Goal: Task Accomplishment & Management: Complete application form

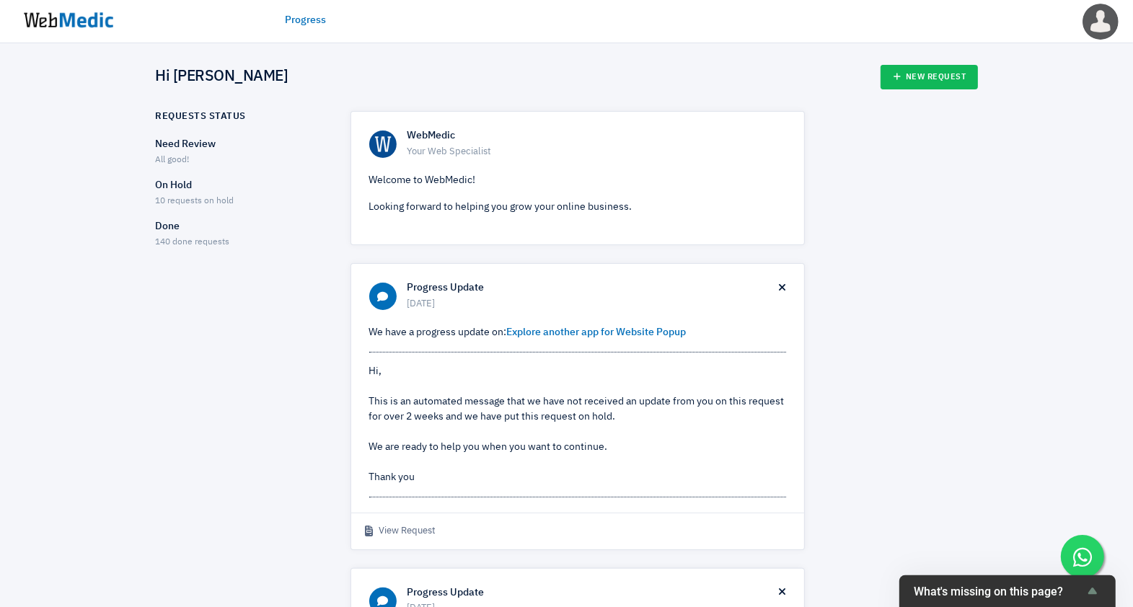
click at [192, 194] on div "On Hold 10 requests on hold" at bounding box center [240, 193] width 169 height 30
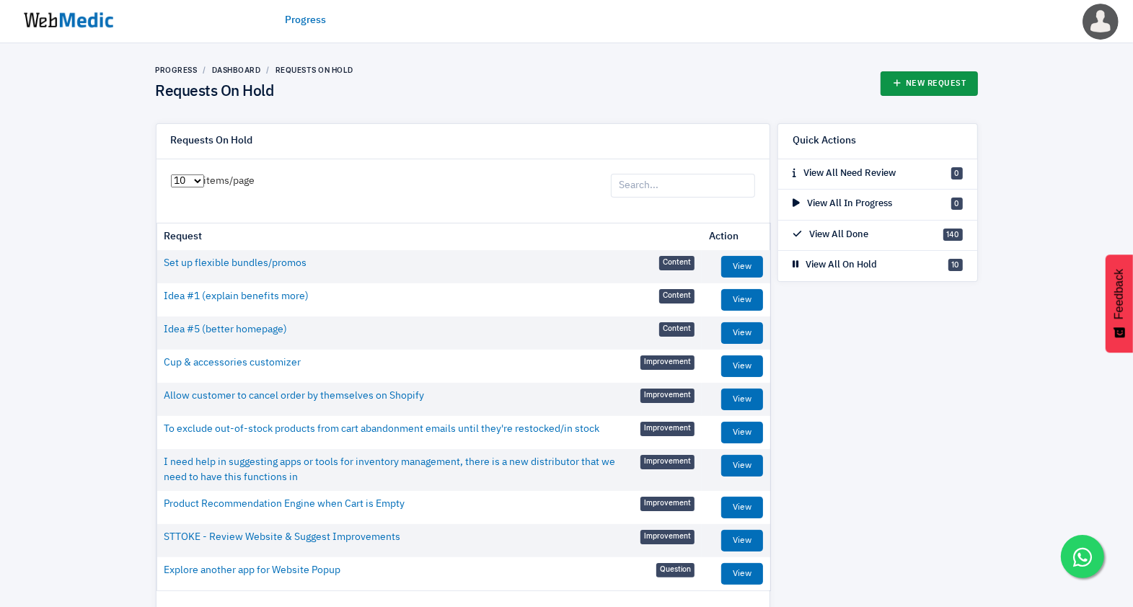
click at [945, 76] on link "New Request" at bounding box center [928, 83] width 97 height 25
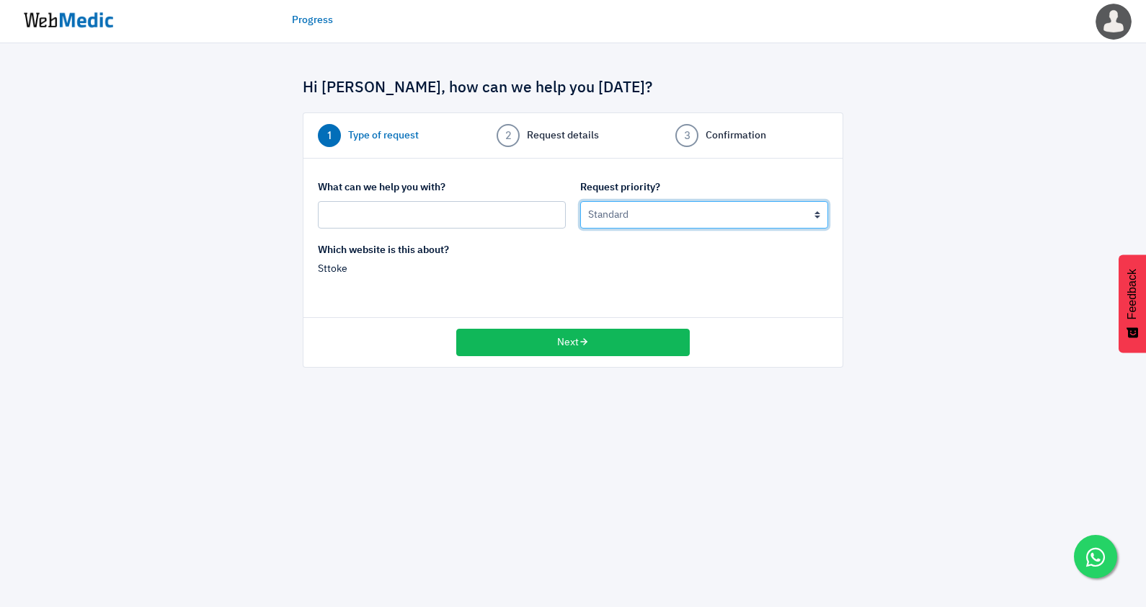
click at [635, 218] on select "Urgent: this is a mission critical issue High: this needs to be prioritized bef…" at bounding box center [704, 214] width 248 height 27
select select "1"
click at [580, 201] on select "Urgent: this is a mission critical issue High: this needs to be prioritized bef…" at bounding box center [704, 214] width 248 height 27
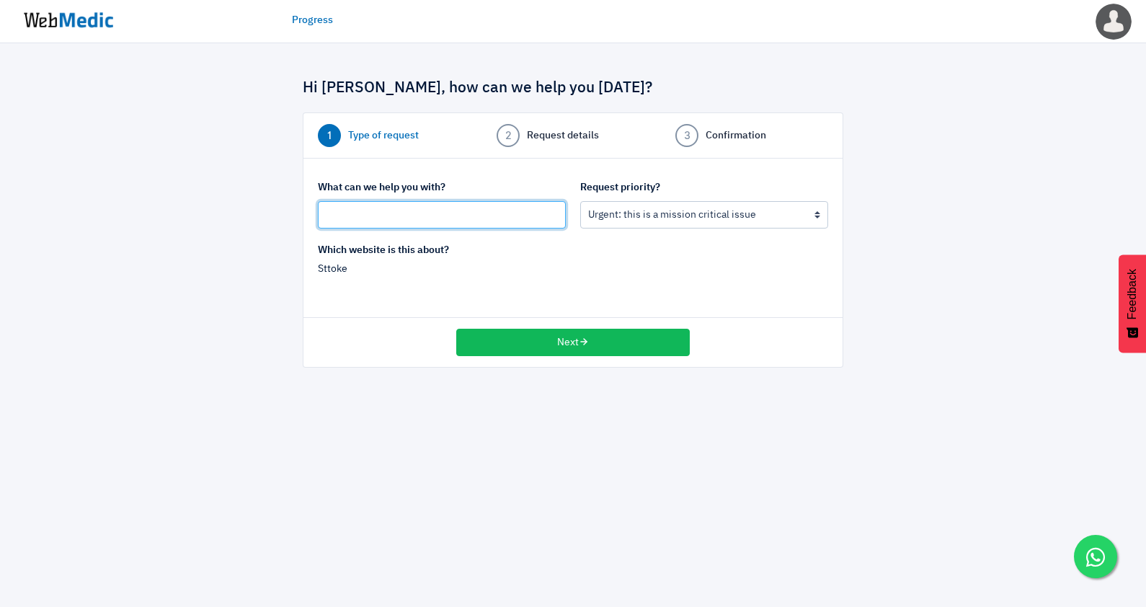
click at [451, 204] on input "text" at bounding box center [442, 214] width 248 height 27
click at [389, 211] on input "Ocean Series Teaser Page" at bounding box center [442, 214] width 248 height 27
click at [324, 211] on input "Ocean Series Teaser Page" at bounding box center [442, 214] width 248 height 27
type input "SG Ocean Series Teaser Page"
click at [625, 266] on div "Which website is this about? Sttoke" at bounding box center [573, 273] width 525 height 60
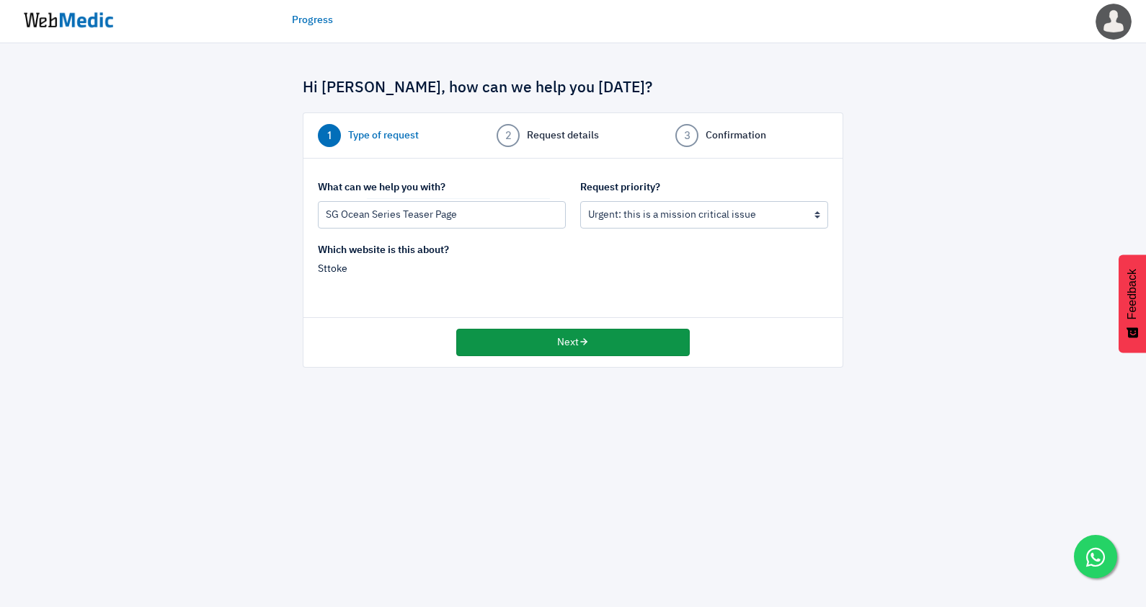
click at [534, 341] on button "Next" at bounding box center [573, 342] width 234 height 27
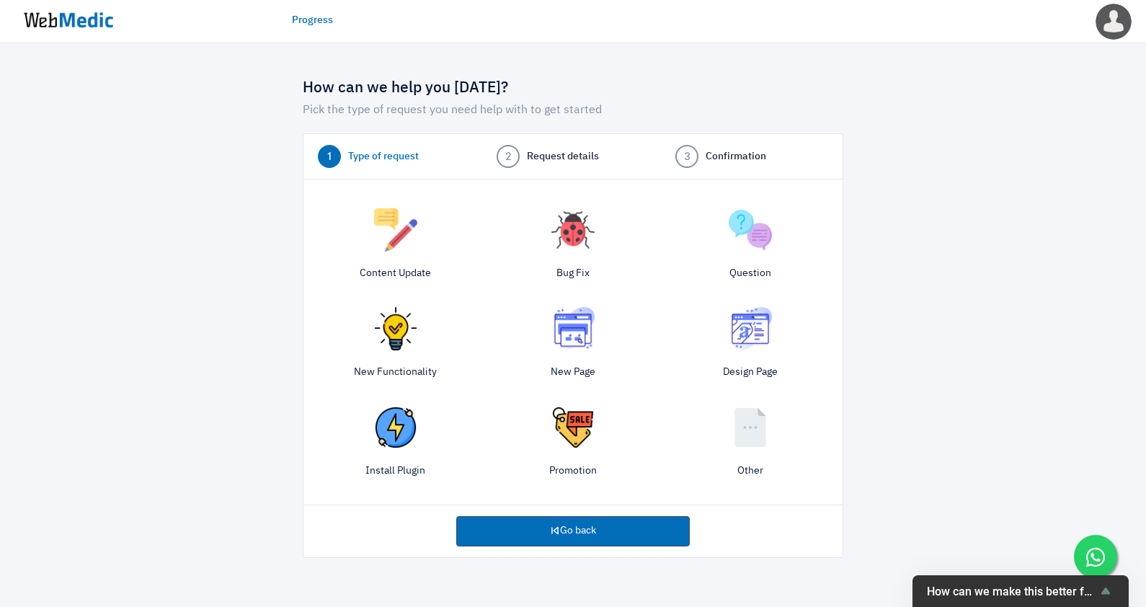
click at [588, 332] on img at bounding box center [573, 328] width 43 height 43
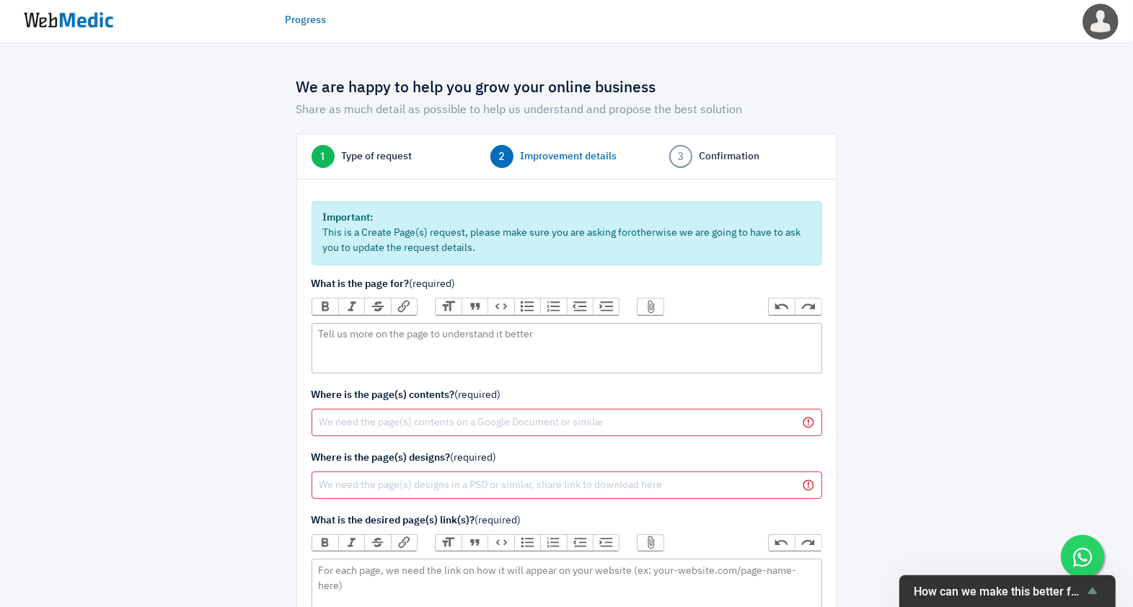
click at [389, 154] on span "Type of request" at bounding box center [377, 156] width 71 height 15
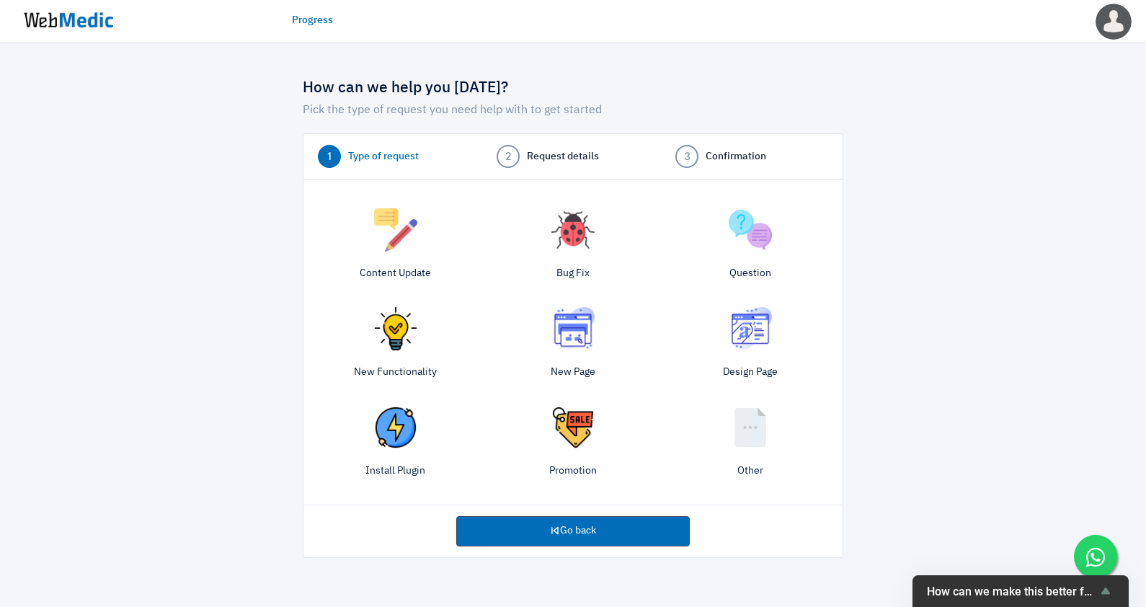
click at [748, 337] on img at bounding box center [750, 328] width 43 height 43
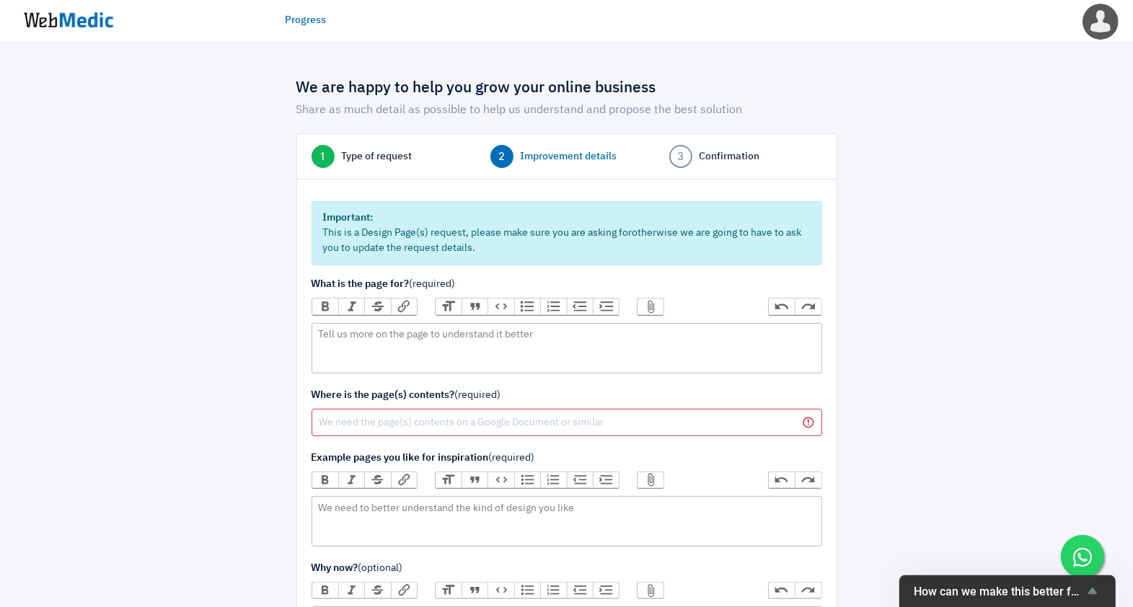
click at [379, 146] on link "1 Type of request" at bounding box center [387, 156] width 153 height 23
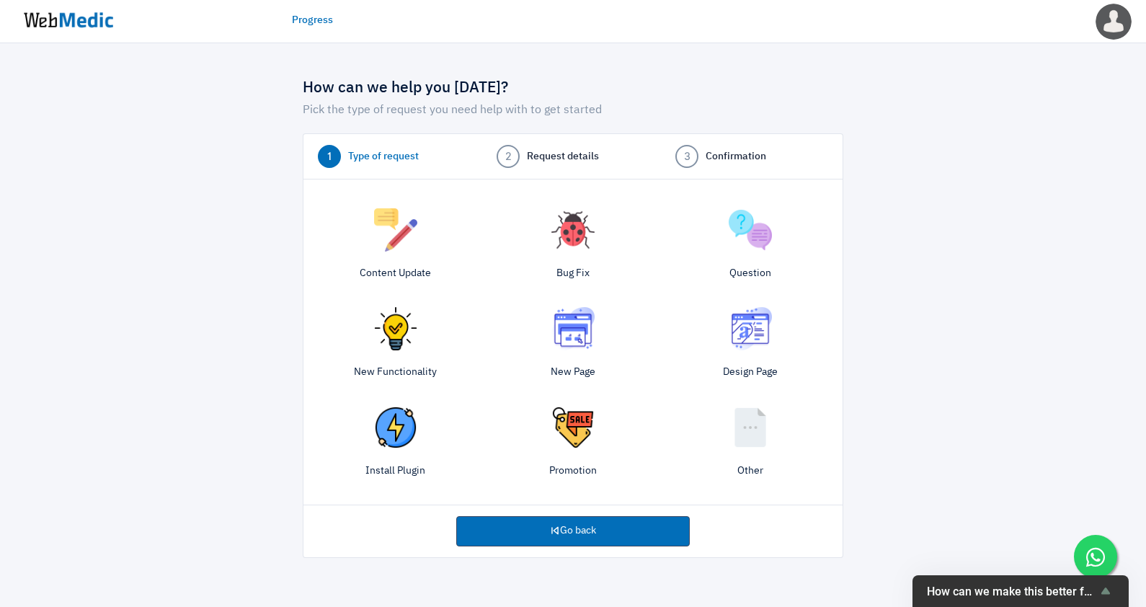
click at [397, 337] on img at bounding box center [395, 328] width 43 height 43
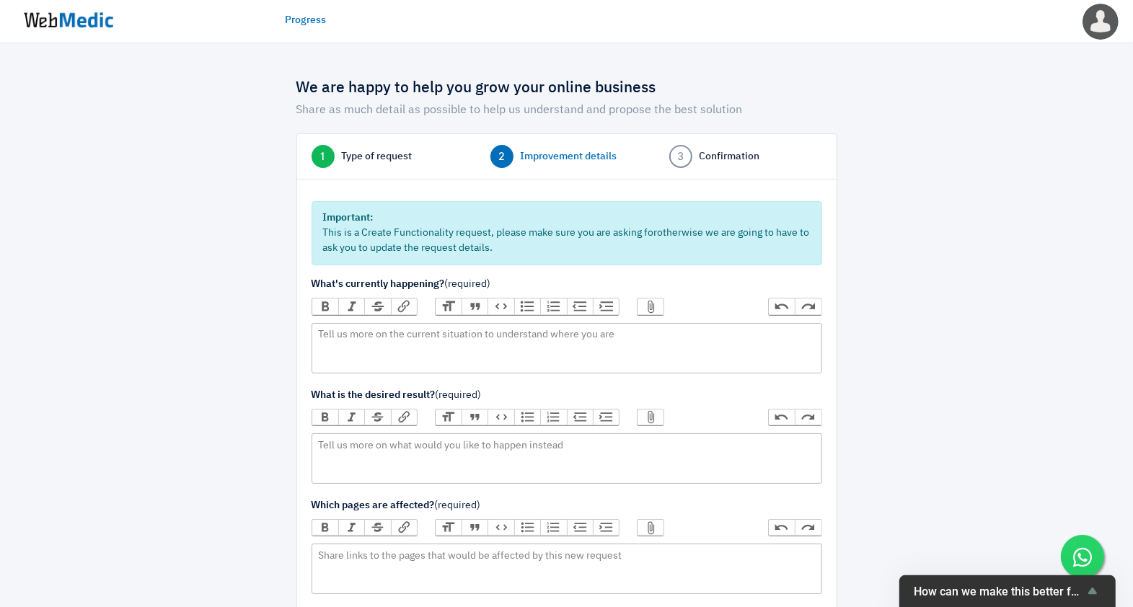
click at [383, 152] on span "Type of request" at bounding box center [377, 156] width 71 height 15
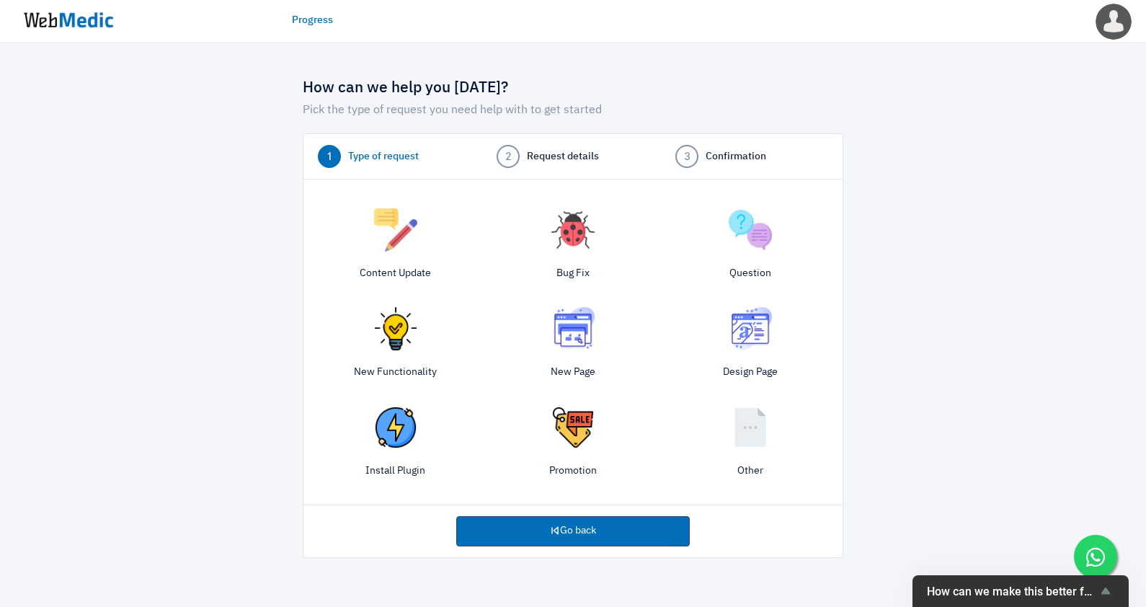
click at [591, 337] on img at bounding box center [573, 328] width 43 height 43
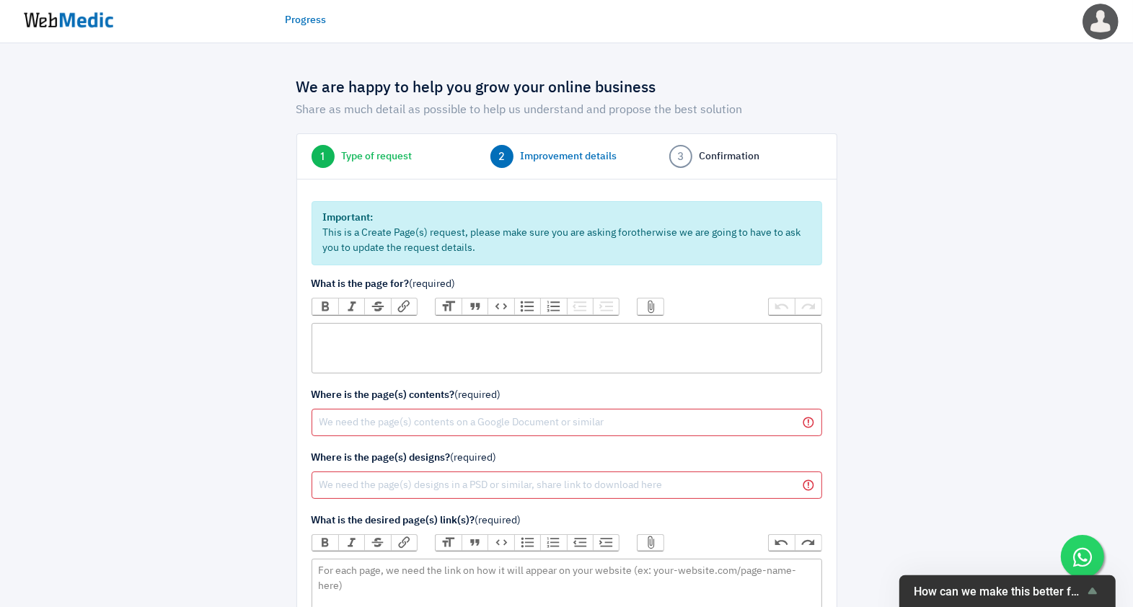
click at [428, 340] on trix-editor at bounding box center [566, 348] width 510 height 50
type trix-editor "<div>O</div>"
click at [407, 423] on input "text" at bounding box center [566, 422] width 510 height 27
click at [427, 420] on input "text" at bounding box center [566, 422] width 510 height 27
click at [422, 481] on input "text" at bounding box center [566, 485] width 510 height 27
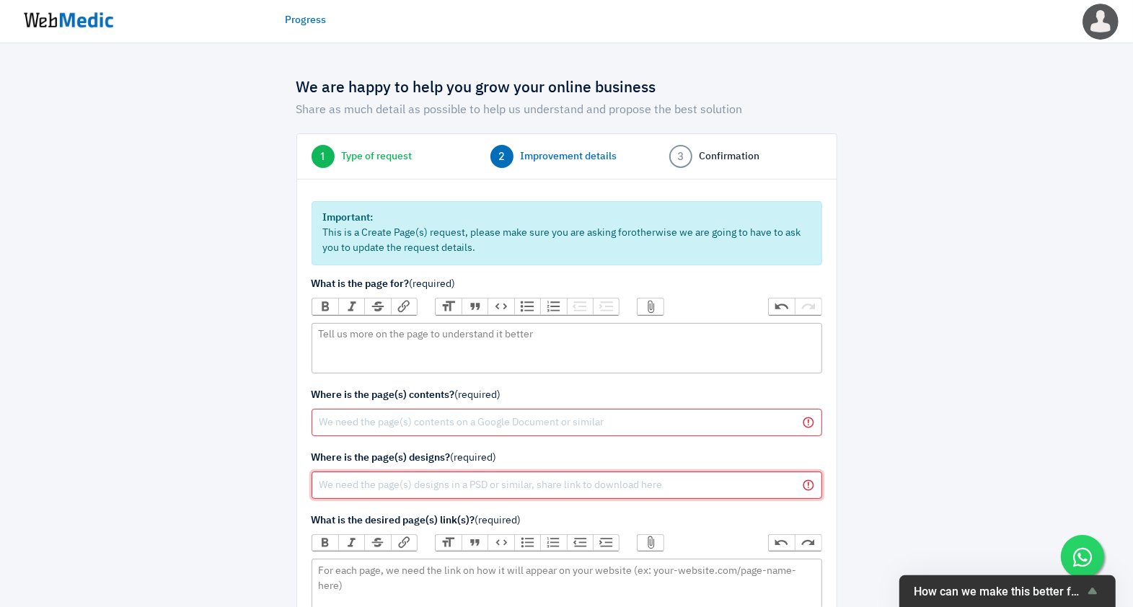
paste input "https://www.dropbox.com/scl/fo/5sndkf8wm1ojis9u5k1zc/ACOdmh2c_6F47idSzlKw3RI/Ma…"
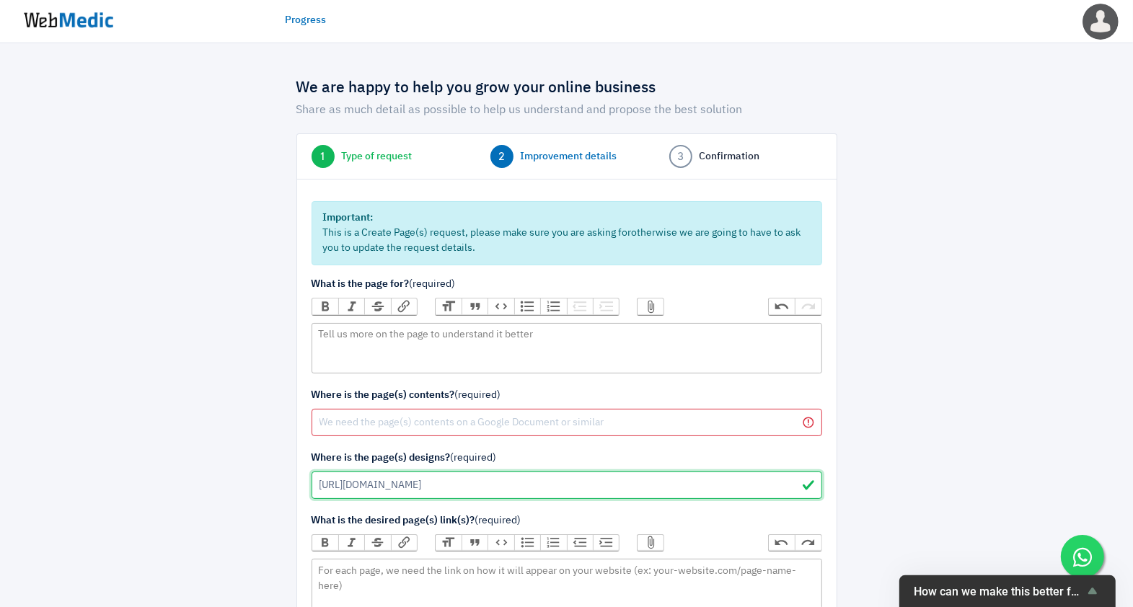
scroll to position [0, 840]
type input "https://www.dropbox.com/scl/fo/5sndkf8wm1ojis9u5k1zc/ACOdmh2c_6F47idSzlKw3RI/Ma…"
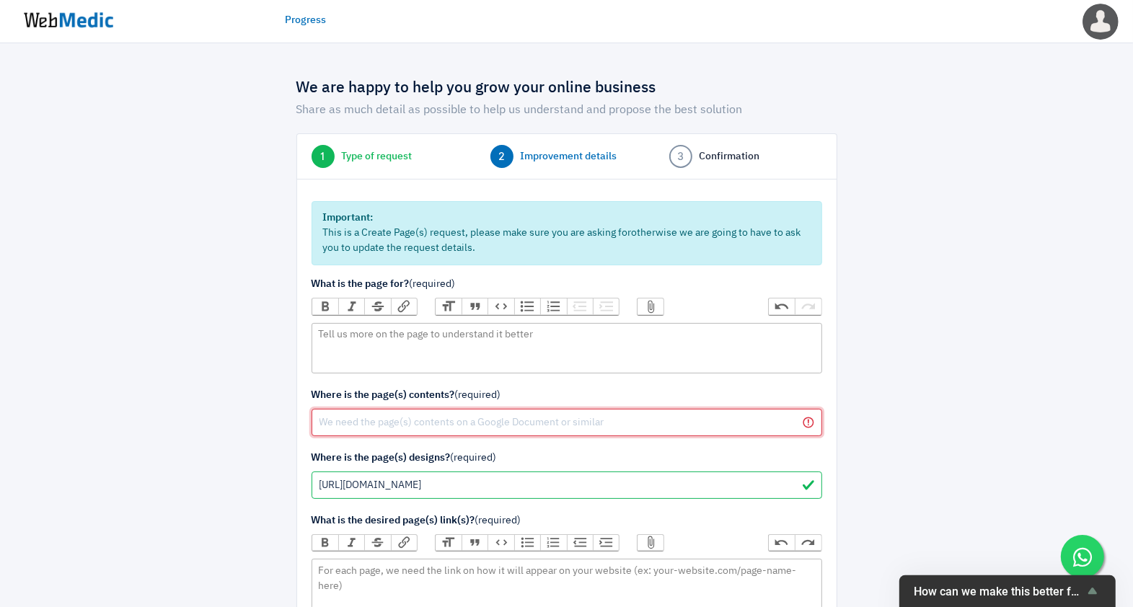
scroll to position [0, 0]
click at [534, 415] on input "text" at bounding box center [566, 422] width 510 height 27
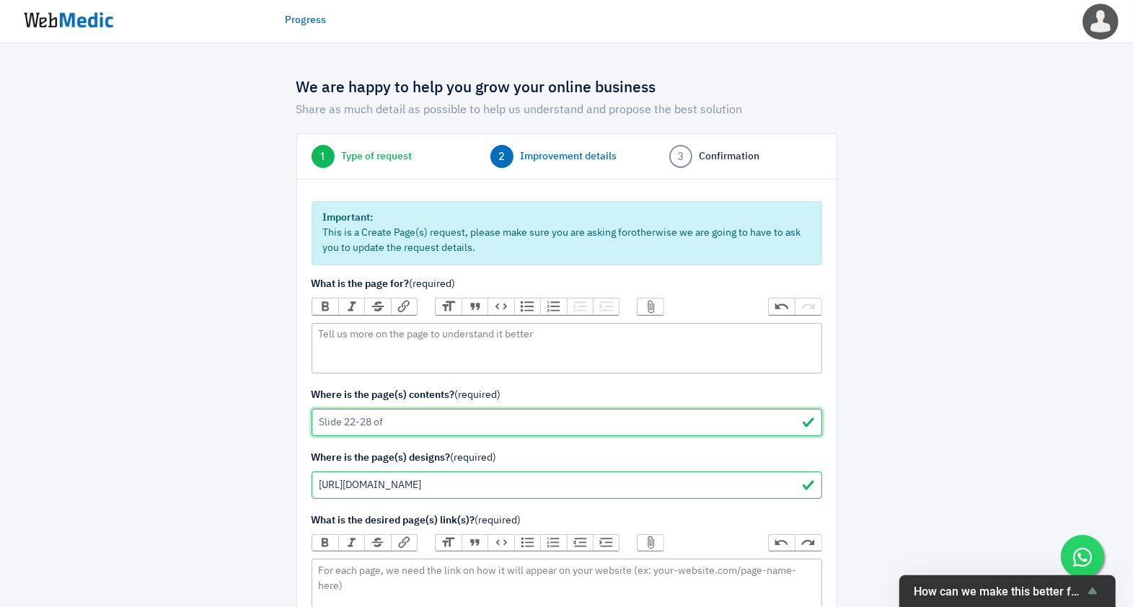
paste input "https://docs.google.com/presentation/d/1SEuaU3We02_HWY63HIYgyBMUMiD_xMKu0d4DtWa…"
type input "Slide 22-28 of https://docs.google.com/presentation/d/1SEuaU3We02_HWY63HIYgyBMU…"
click at [184, 353] on div at bounding box center [215, 508] width 141 height 887
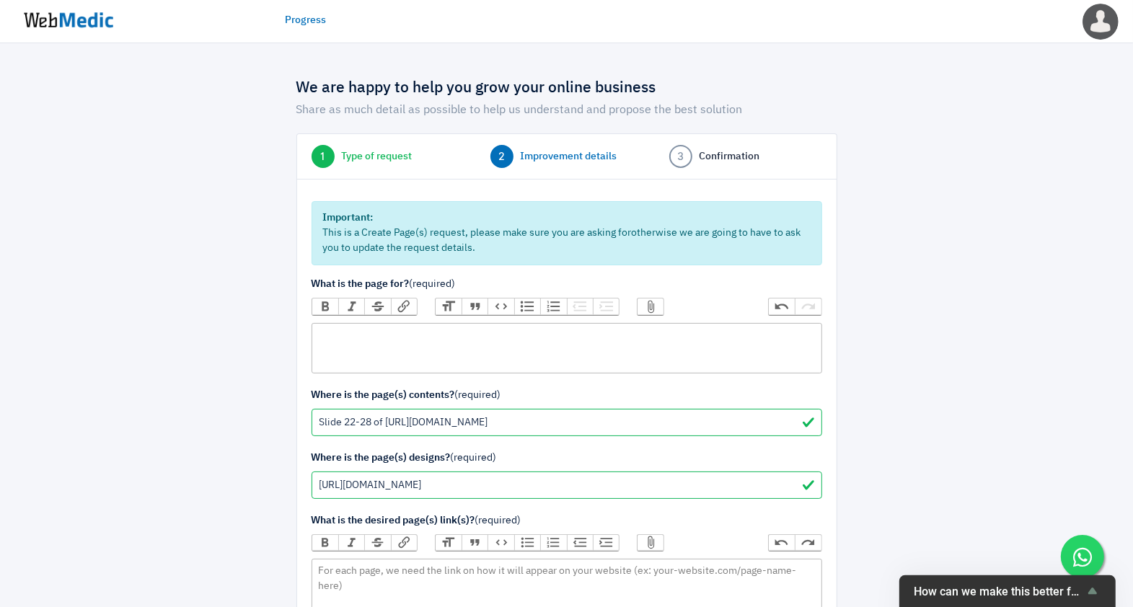
click at [417, 358] on trix-editor at bounding box center [566, 348] width 510 height 50
paste trix-editor "<ul><li><strong>Run a product waitlist</strong></li><li><strong>exclusive conce…"
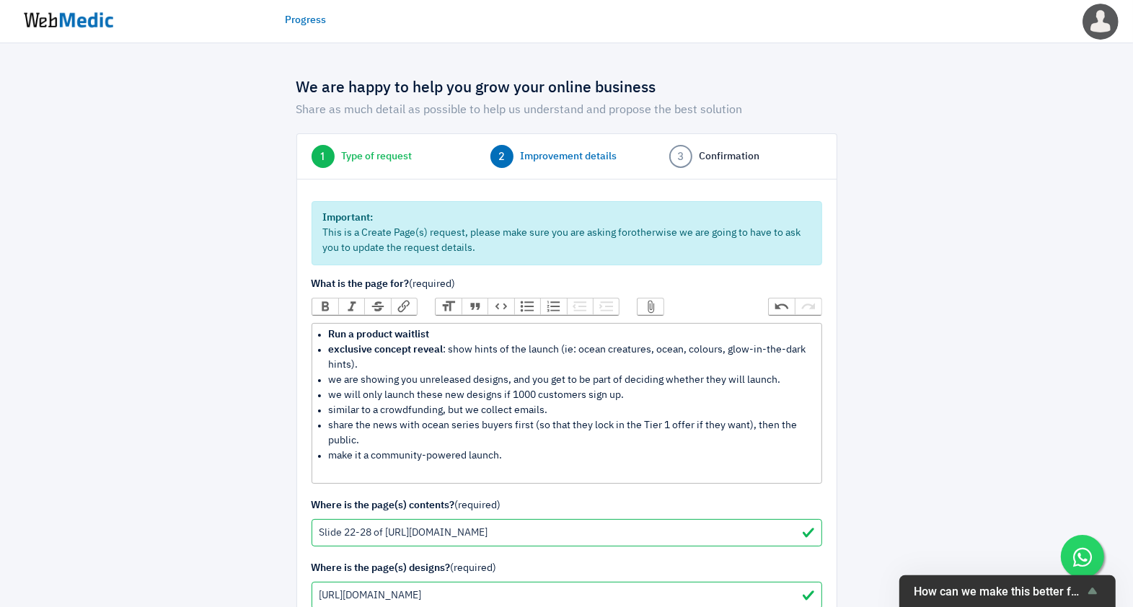
click at [420, 467] on div at bounding box center [566, 471] width 497 height 15
type trix-editor "<ul><li><strong>Run a product waitlist</strong></li><li><strong>exclusive conce…"
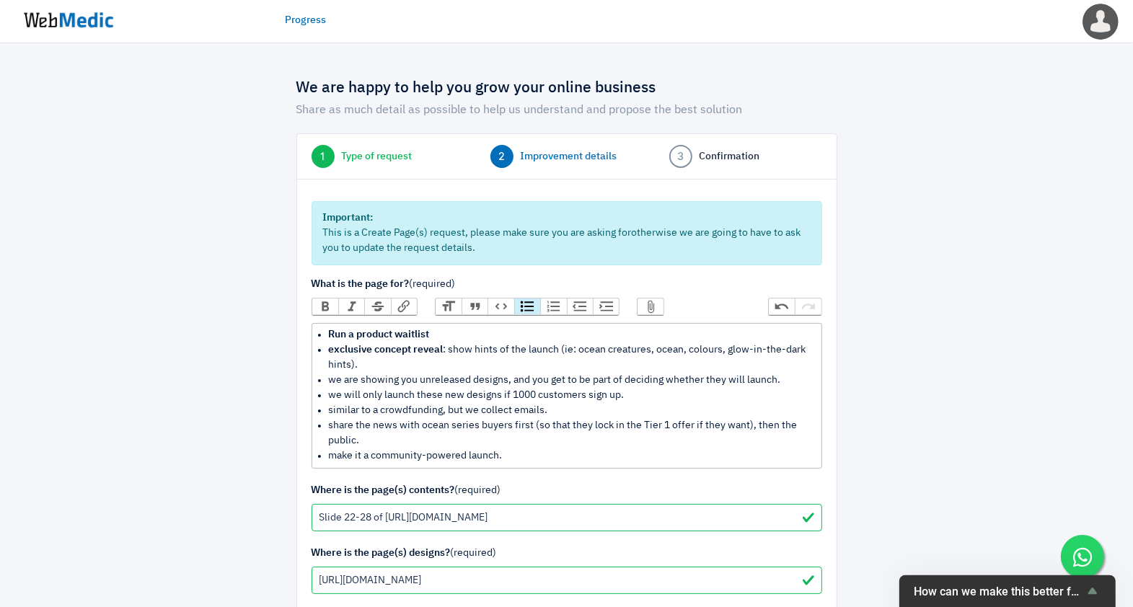
click at [407, 383] on li "we are showing you unreleased designs, and you get to be part of deciding wheth…" at bounding box center [571, 380] width 487 height 15
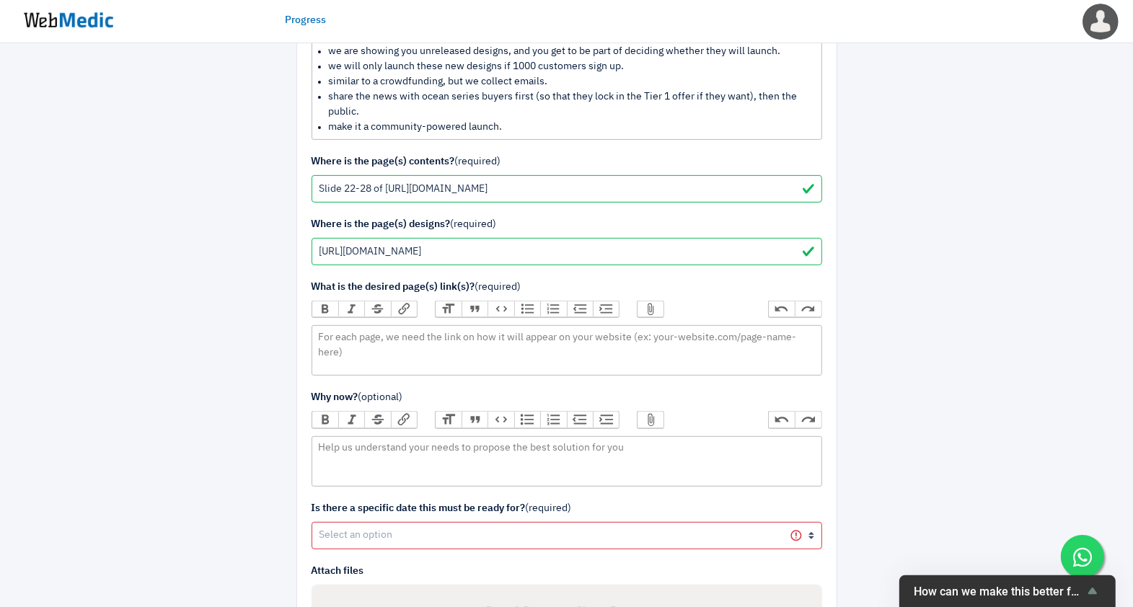
scroll to position [361, 0]
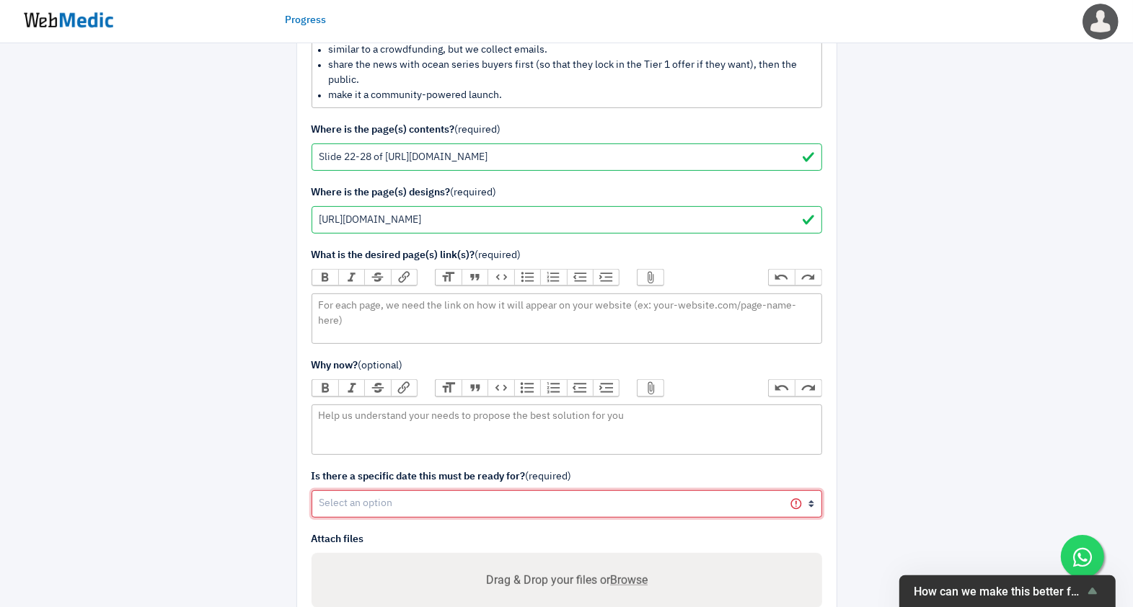
click at [382, 495] on select "Yes No" at bounding box center [566, 503] width 510 height 27
select select "1"
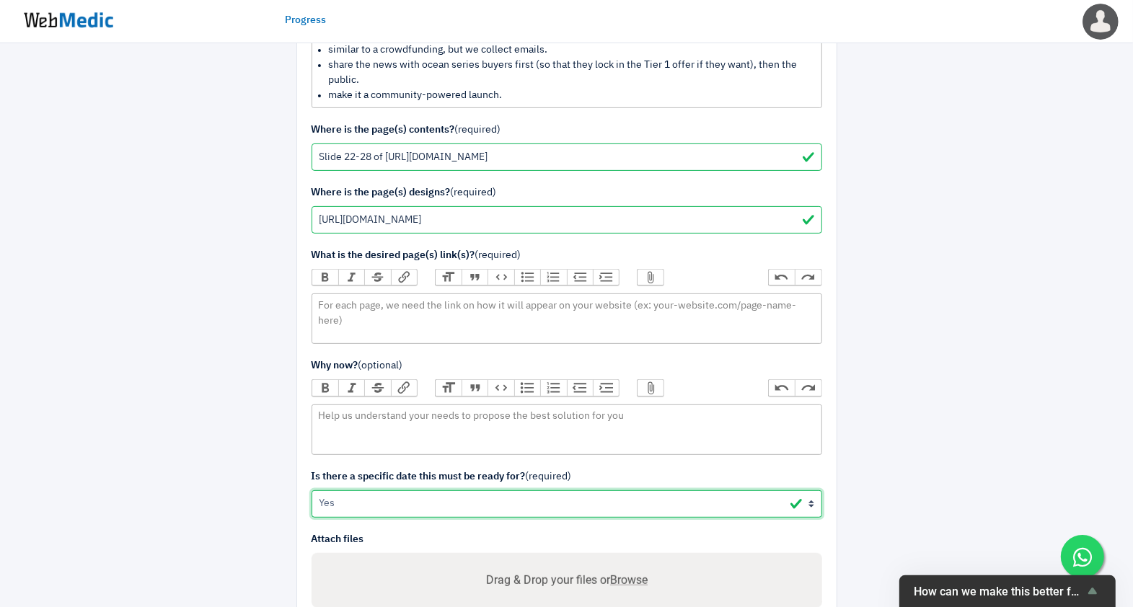
click at [311, 490] on select "Yes No" at bounding box center [566, 503] width 510 height 27
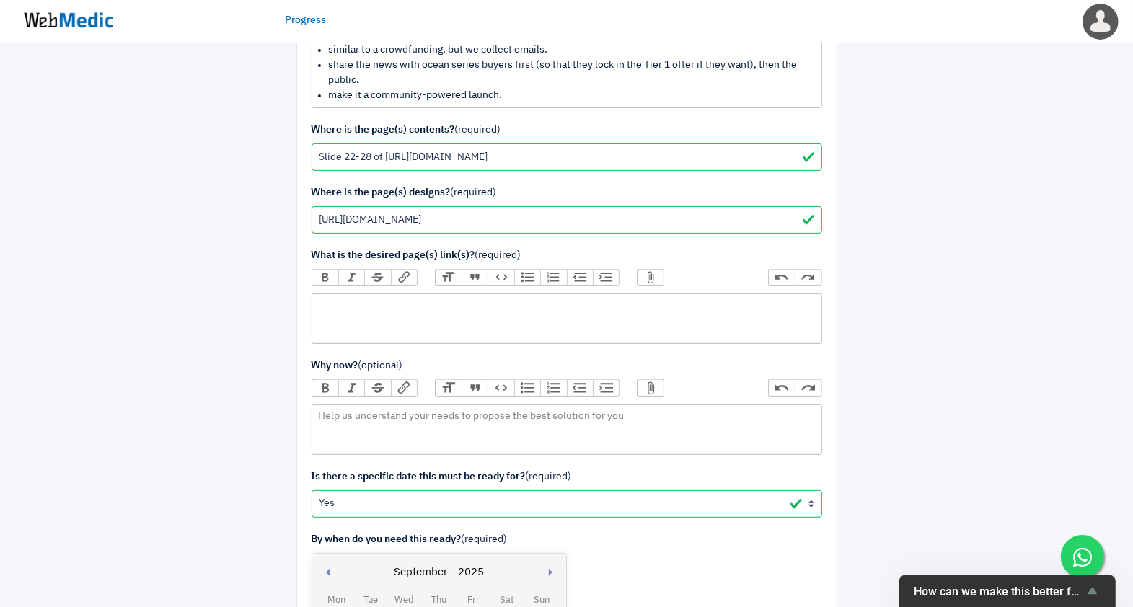
click at [444, 306] on trix-editor at bounding box center [566, 318] width 510 height 50
click at [434, 306] on trix-editor at bounding box center [566, 318] width 510 height 50
paste trix-editor "<div>https://sttoke.com/pages/ocean-series-concept-reveal-sg</div>"
type trix-editor "<div>https://sttoke.com/pages/ocean-series-concept-reveal-sg</div>"
click at [190, 348] on div at bounding box center [215, 318] width 141 height 1229
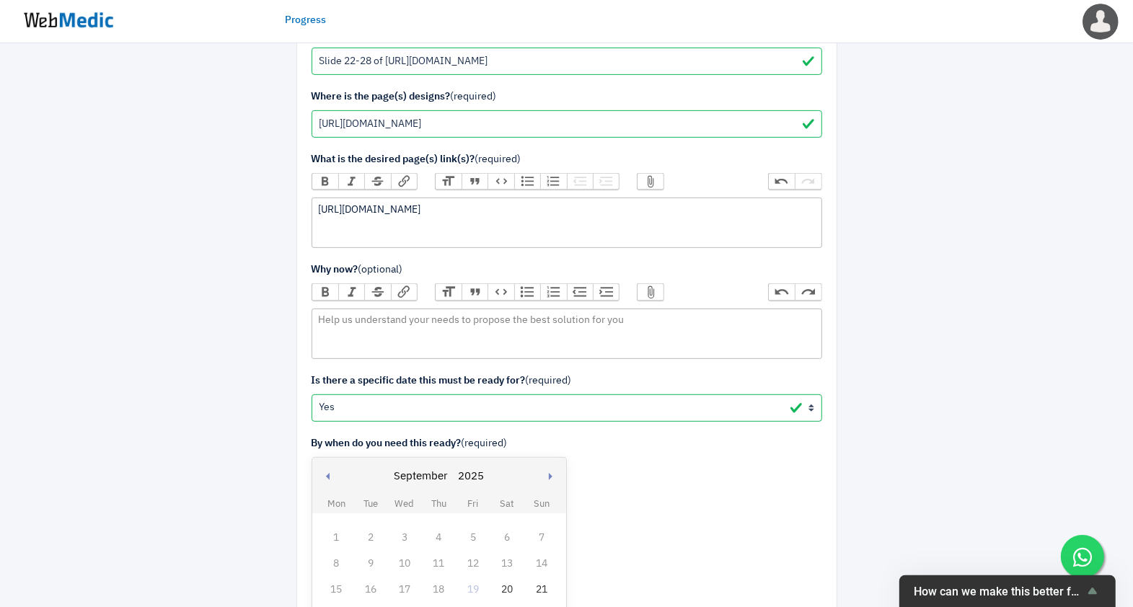
scroll to position [702, 0]
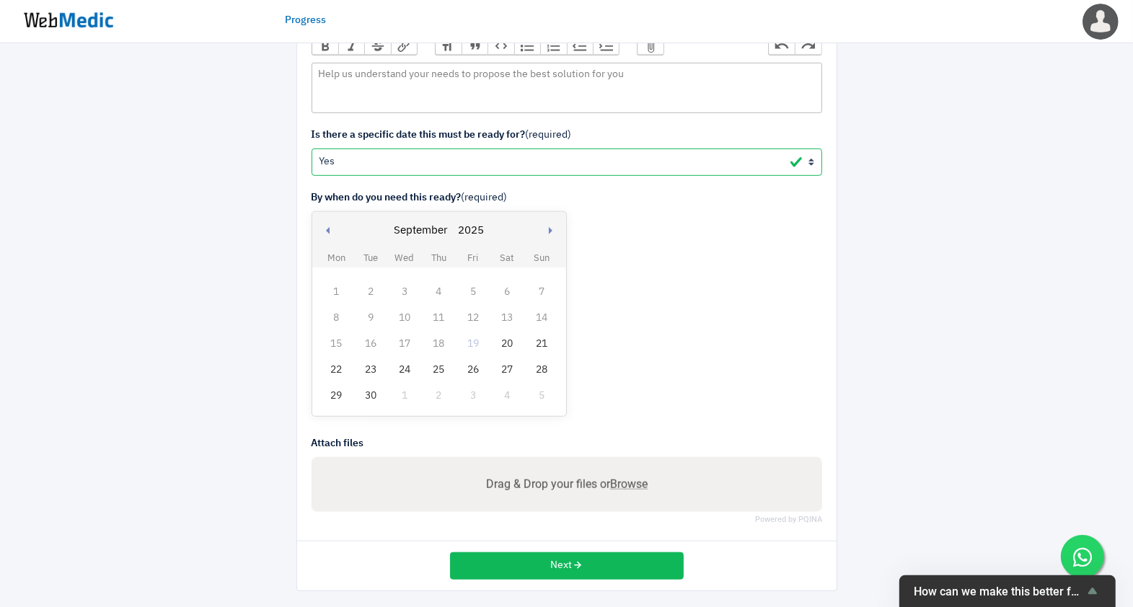
click at [368, 364] on div "23" at bounding box center [370, 370] width 19 height 19
click at [574, 560] on icon "button" at bounding box center [578, 565] width 10 height 10
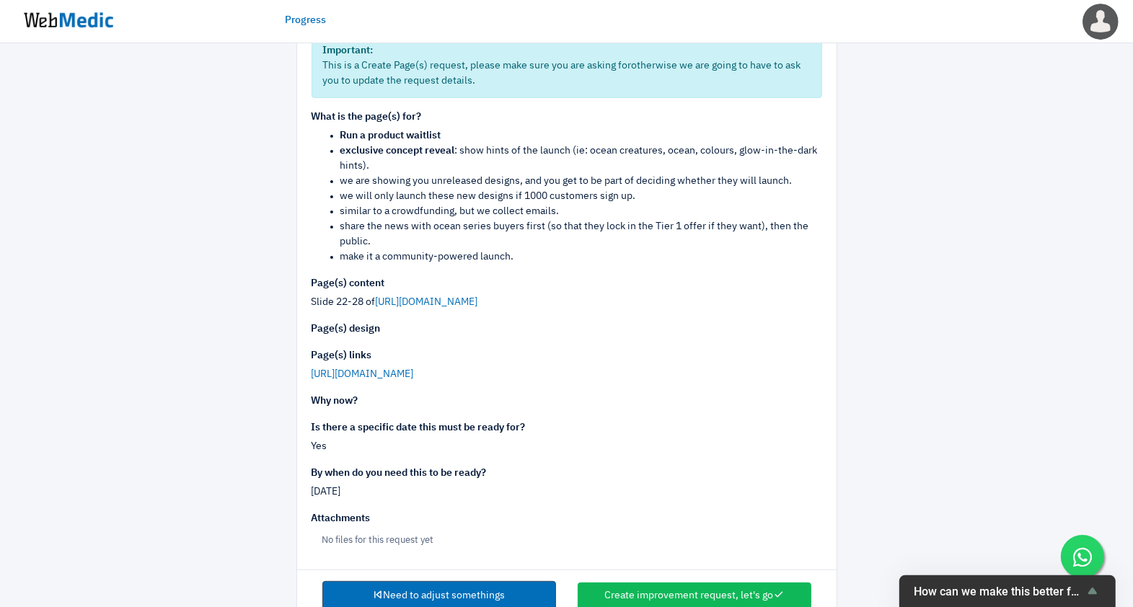
scroll to position [202, 0]
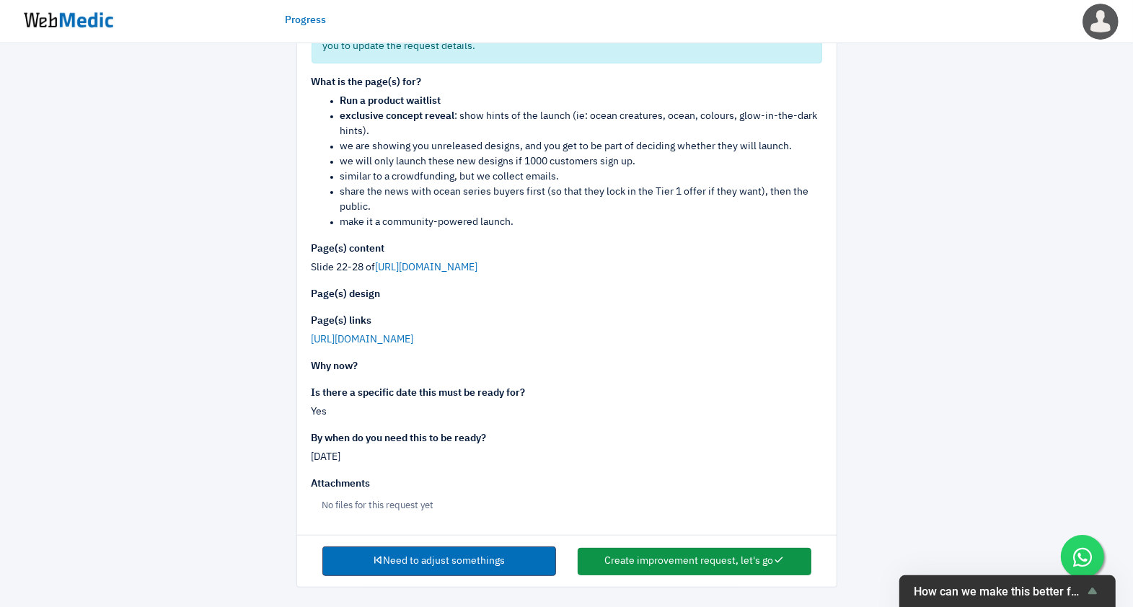
click at [675, 570] on button "Create improvement request, let's go" at bounding box center [695, 561] width 234 height 27
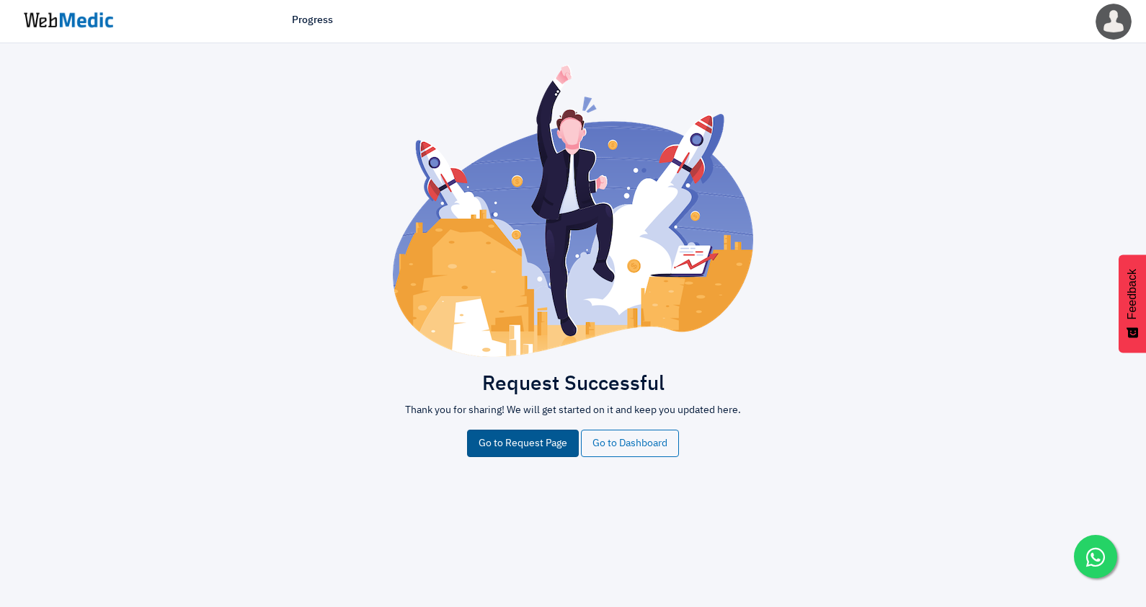
click at [510, 441] on link "Go to Request Page" at bounding box center [523, 443] width 112 height 27
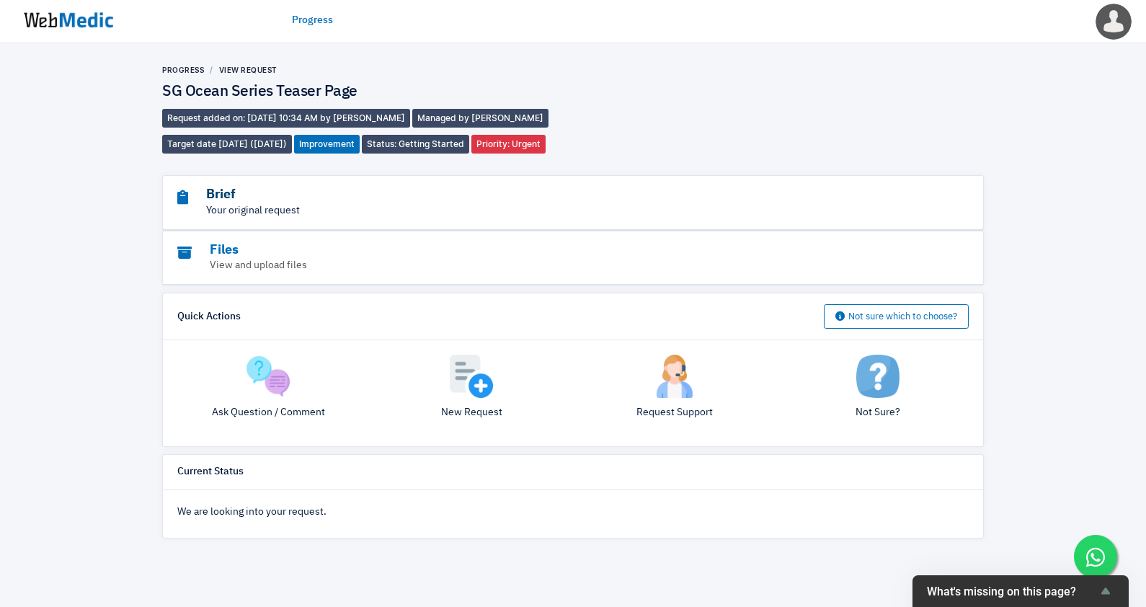
click at [247, 197] on h3 "Brief" at bounding box center [533, 195] width 712 height 17
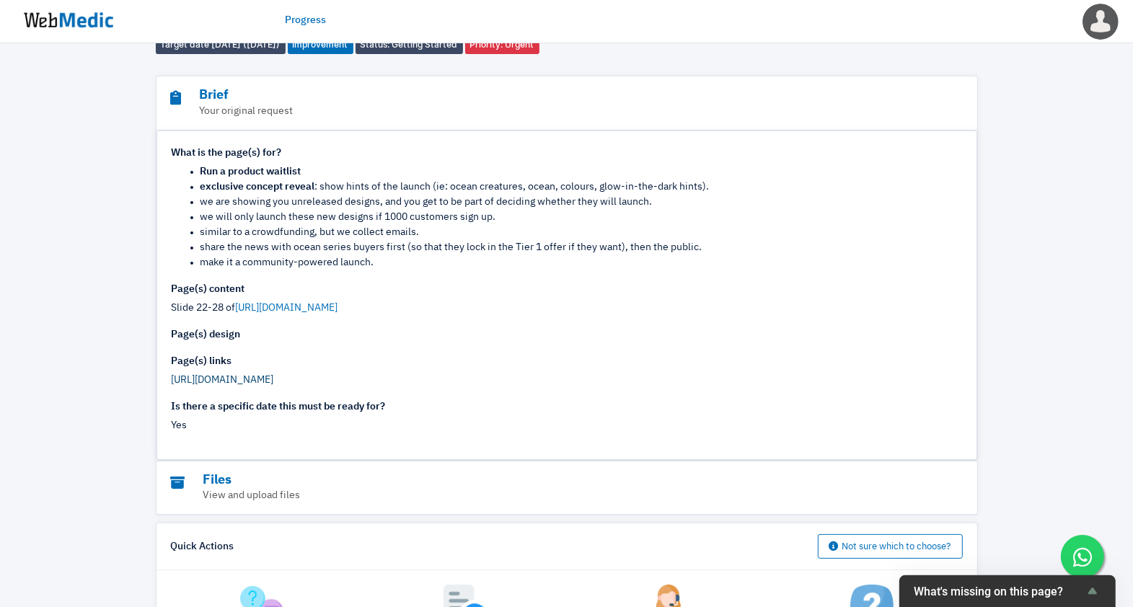
scroll to position [180, 0]
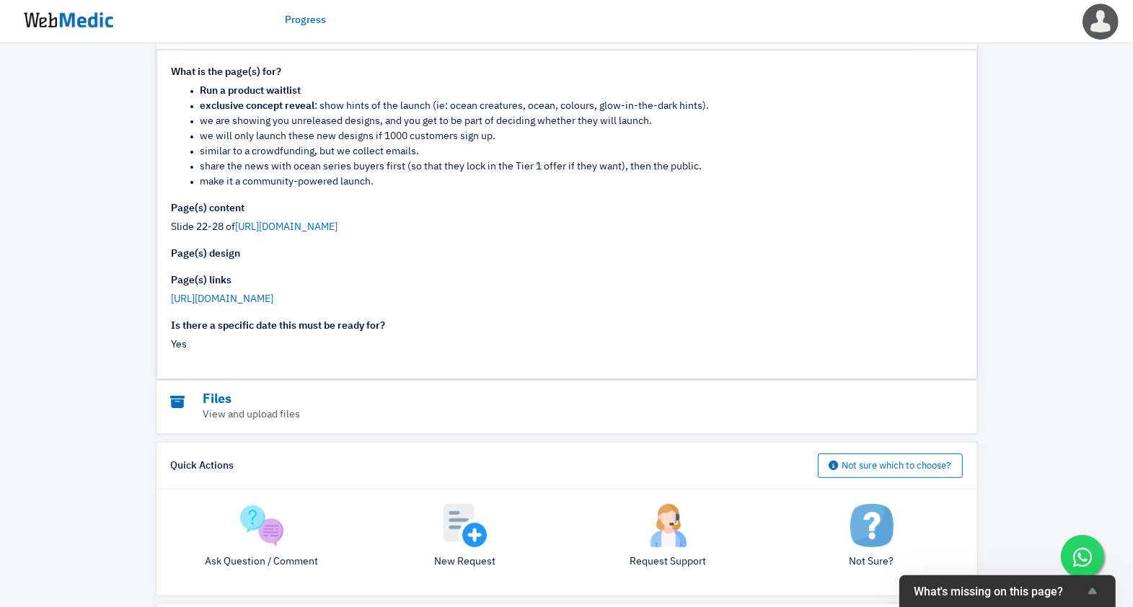
click at [271, 544] on div "Ask Question / Comment" at bounding box center [261, 542] width 203 height 77
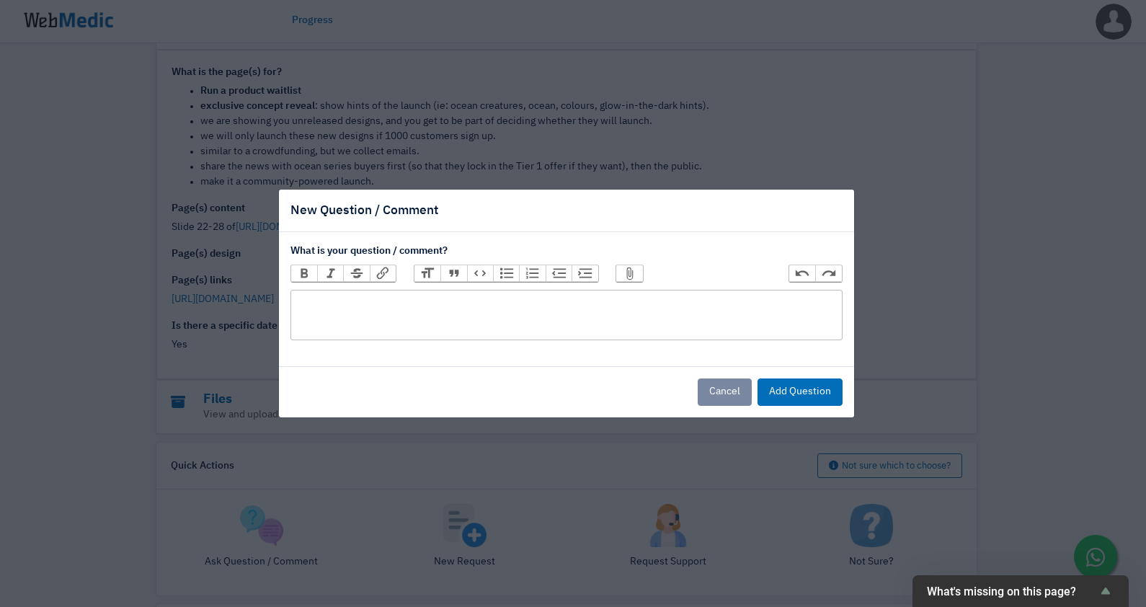
click at [478, 299] on trix-editor at bounding box center [567, 315] width 552 height 50
type trix-editor "<div>Would like to code a progress bar in the section 1 of the teaser page. Ple…"
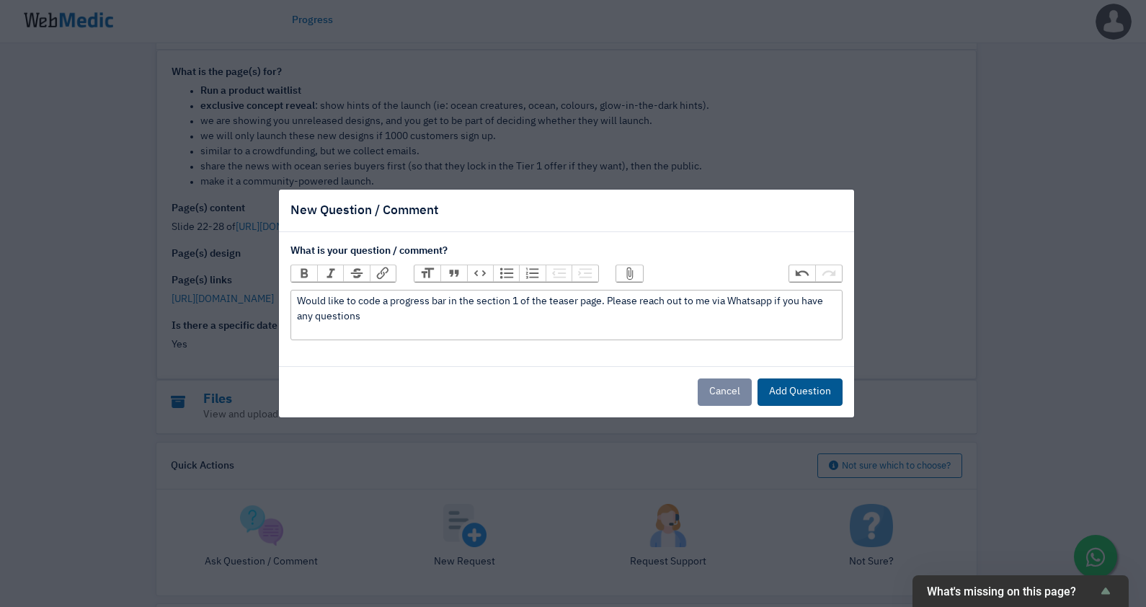
click at [795, 382] on button "Add Question" at bounding box center [800, 392] width 85 height 27
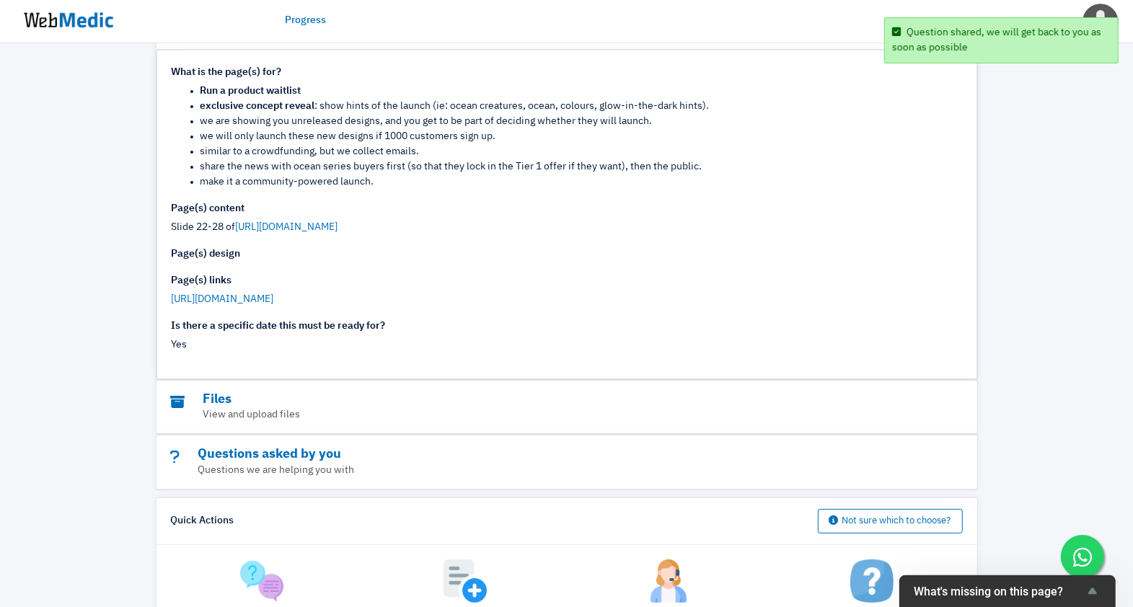
scroll to position [0, 0]
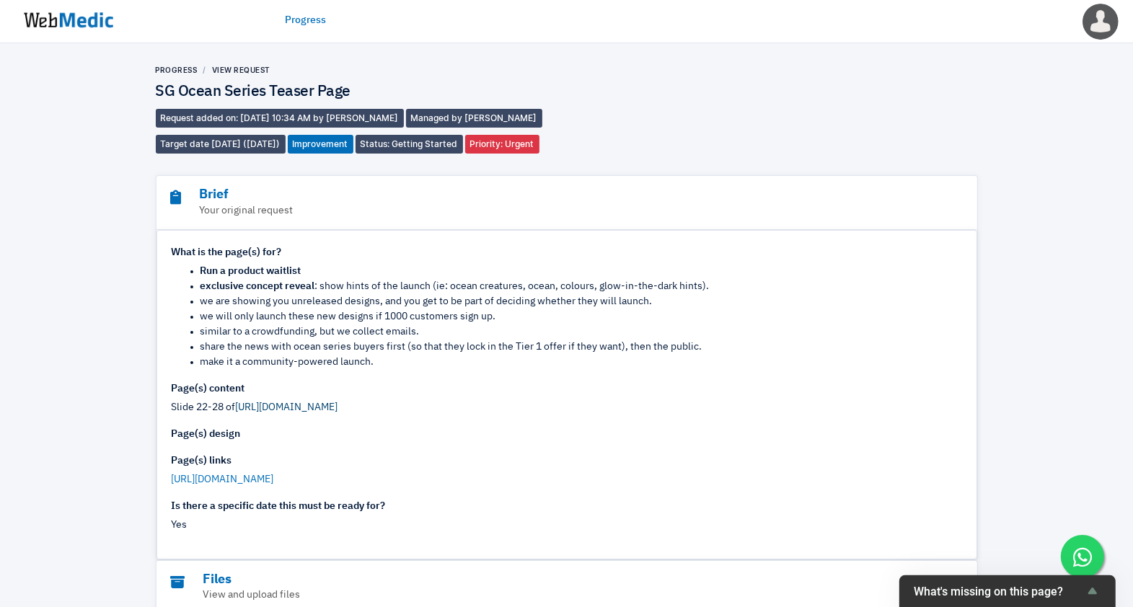
click at [337, 405] on link "[URL][DOMAIN_NAME]" at bounding box center [287, 407] width 102 height 10
click at [71, 24] on img at bounding box center [68, 20] width 108 height 45
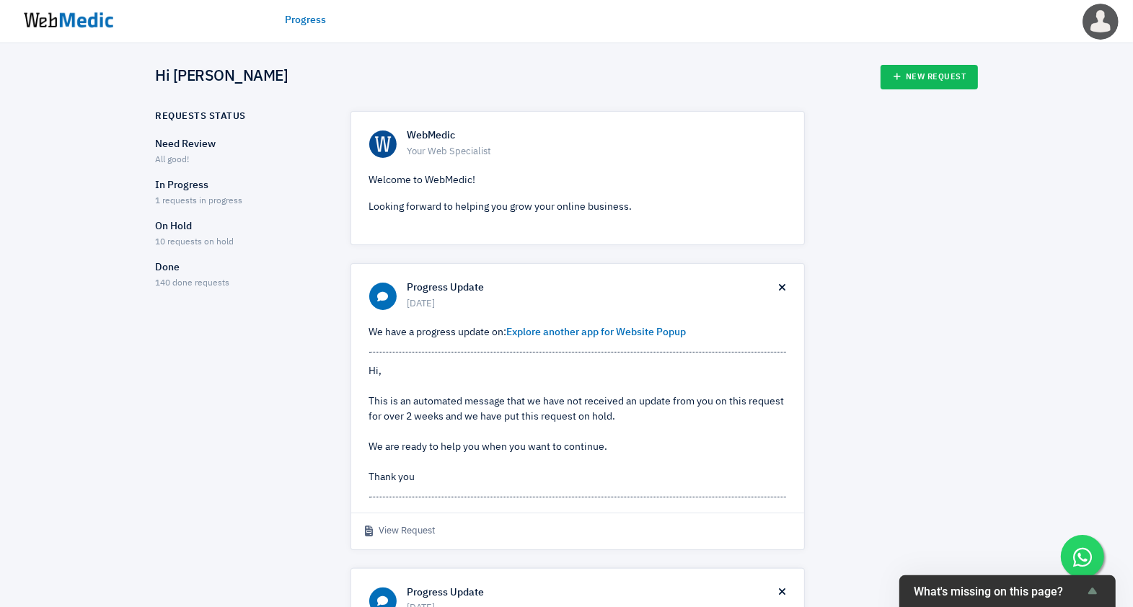
click at [244, 193] on div "In Progress 1 requests in progress" at bounding box center [240, 193] width 169 height 30
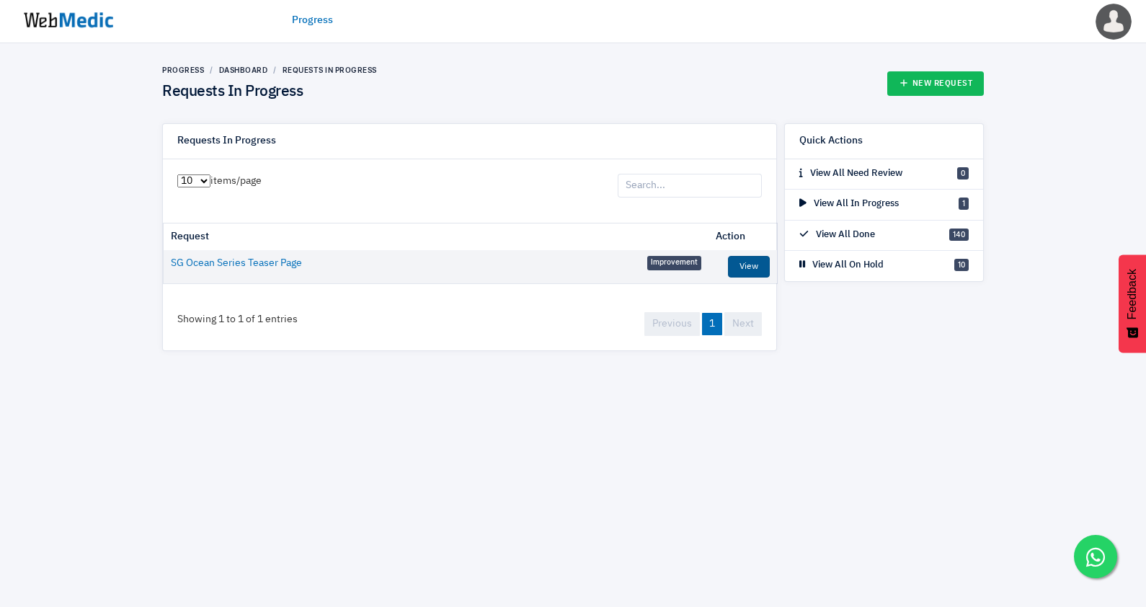
click at [743, 262] on link "View" at bounding box center [749, 267] width 42 height 22
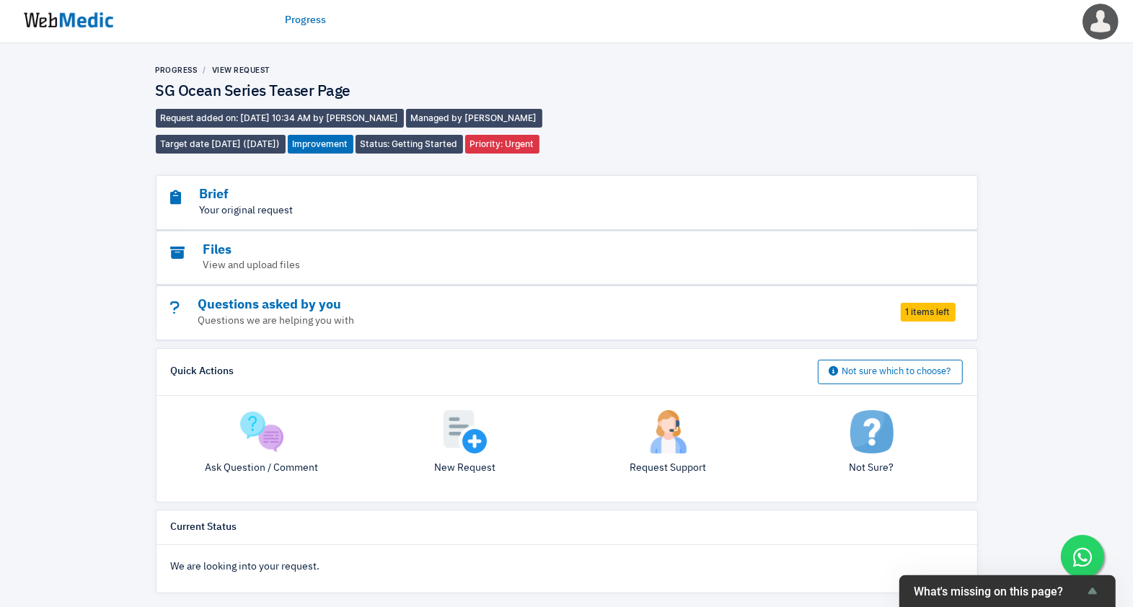
click at [262, 211] on p "Your original request" at bounding box center [527, 210] width 712 height 15
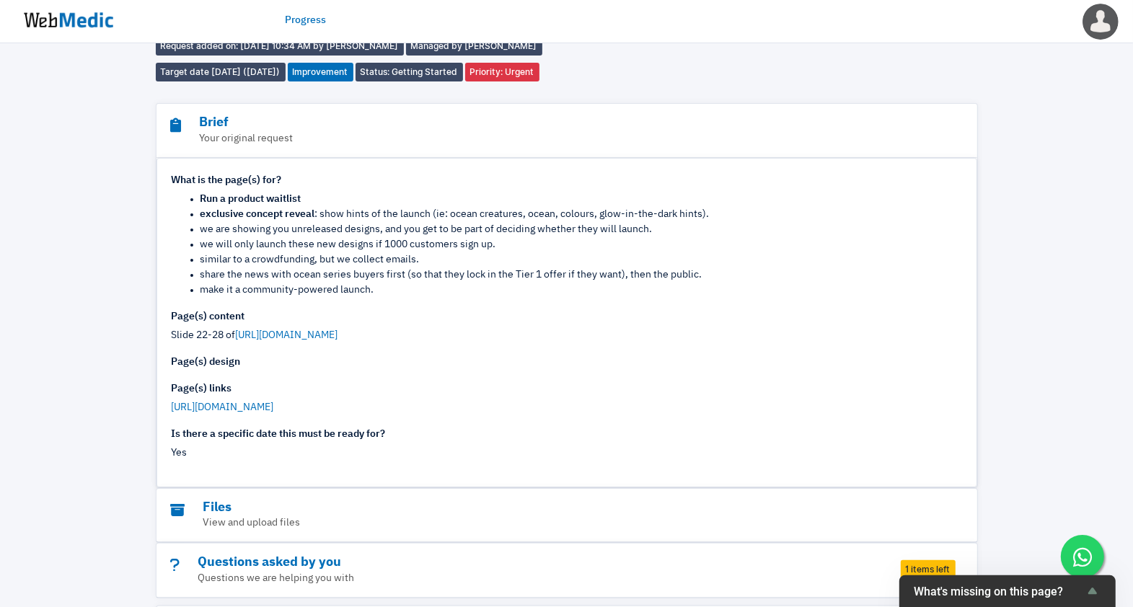
scroll to position [90, 0]
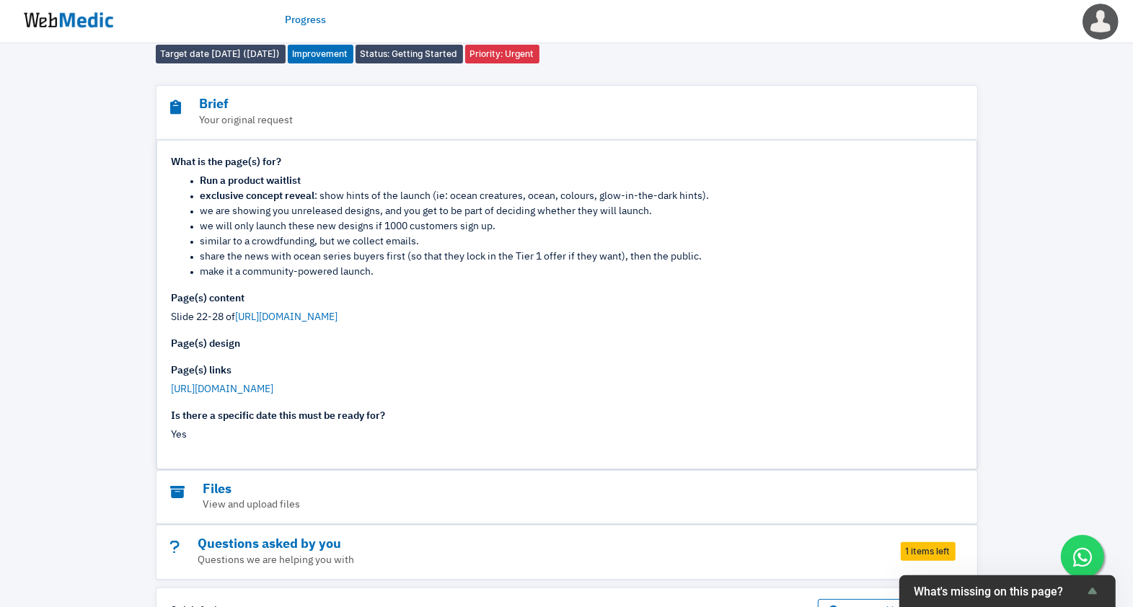
click at [230, 346] on strong "Page(s) design" at bounding box center [206, 344] width 69 height 10
click at [256, 350] on div "What is the page(s) for? Run a product waitlist exclusive concept reveal : show…" at bounding box center [567, 276] width 790 height 242
